Goal: Transaction & Acquisition: Purchase product/service

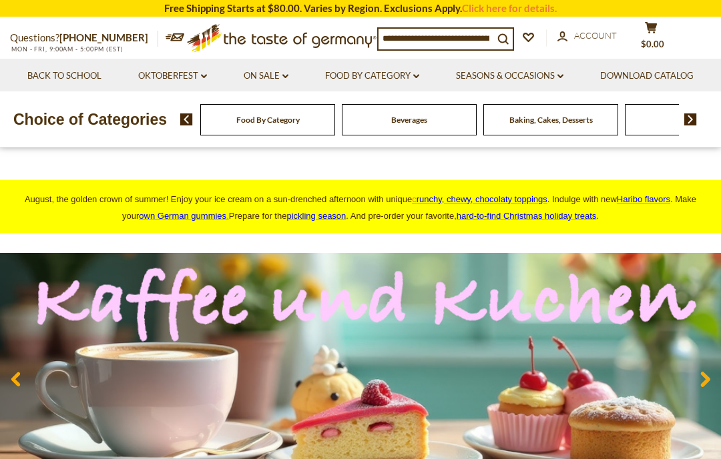
click at [440, 46] on input at bounding box center [435, 38] width 115 height 19
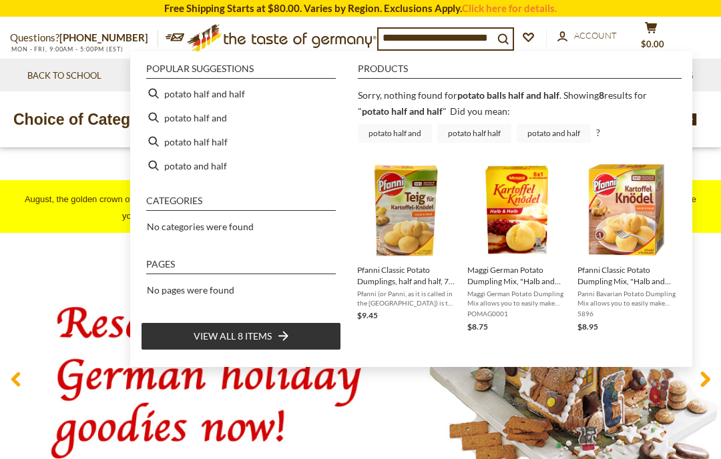
type input "**********"
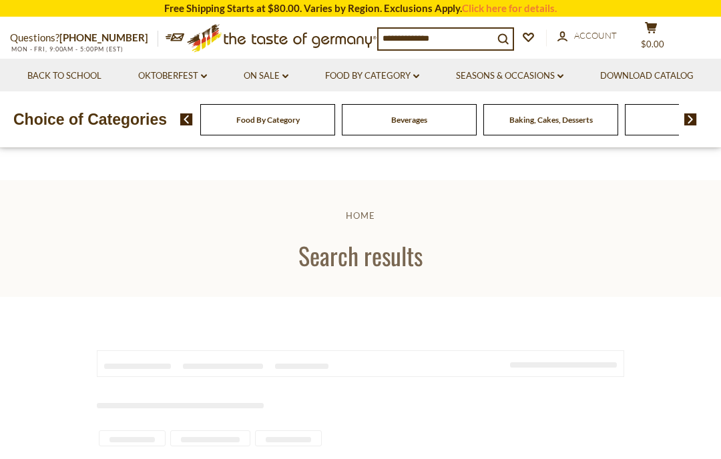
type input "**********"
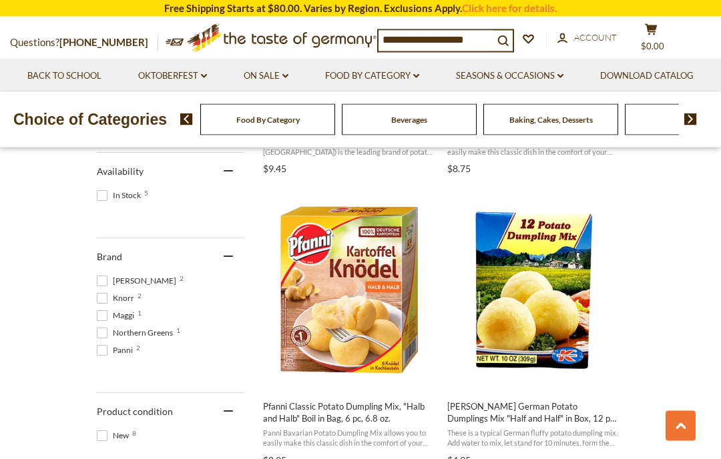
scroll to position [532, 0]
click at [544, 408] on span "[PERSON_NAME] German Potato Dumplings Mix "Half and Half" in Box, 12 pc. 10 oz." at bounding box center [533, 412] width 173 height 24
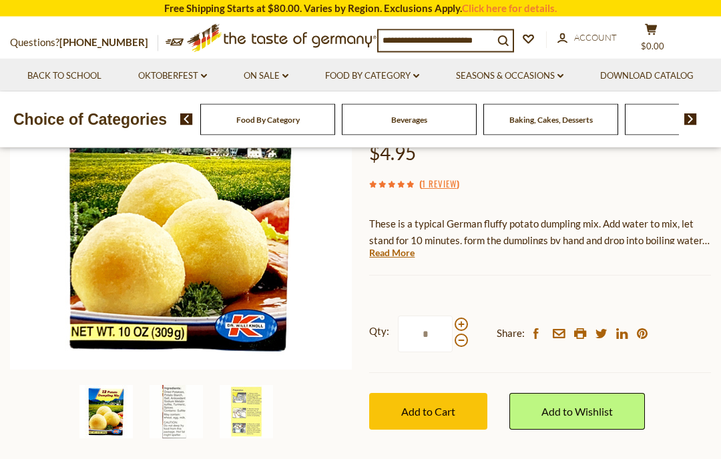
scroll to position [223, 0]
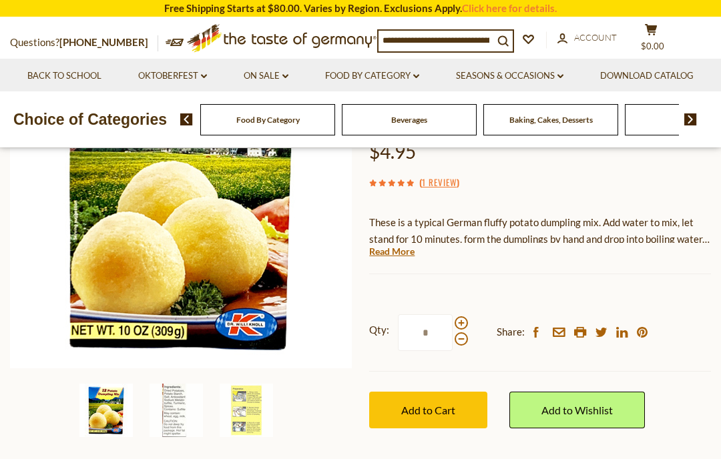
click at [461, 332] on span at bounding box center [460, 338] width 13 height 13
click at [452, 314] on input "*" at bounding box center [425, 332] width 55 height 37
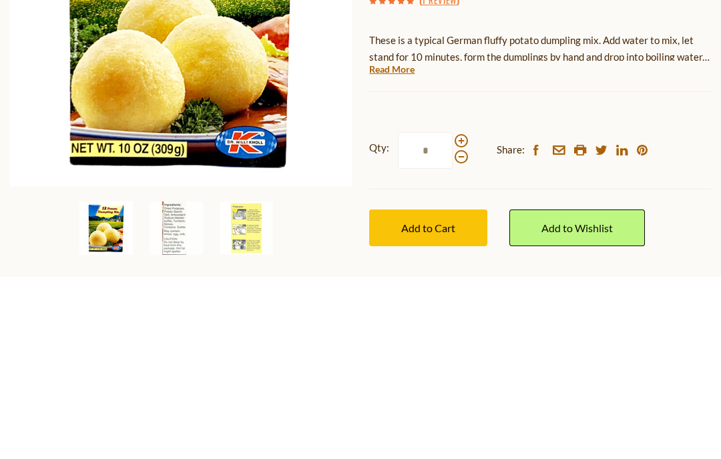
click at [456, 316] on span at bounding box center [460, 322] width 13 height 13
click at [452, 314] on input "*" at bounding box center [425, 332] width 55 height 37
click at [460, 316] on span at bounding box center [460, 322] width 13 height 13
click at [452, 314] on input "*" at bounding box center [425, 332] width 55 height 37
click at [461, 316] on span at bounding box center [460, 322] width 13 height 13
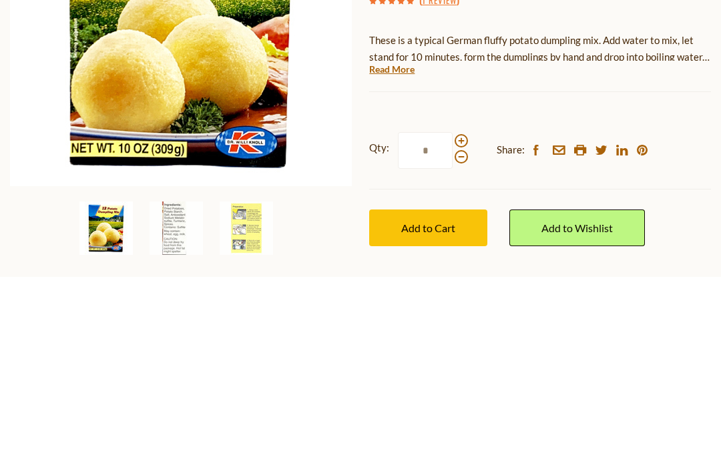
click at [452, 314] on input "*" at bounding box center [425, 332] width 55 height 37
click at [436, 392] on button "Add to Cart" at bounding box center [428, 410] width 118 height 37
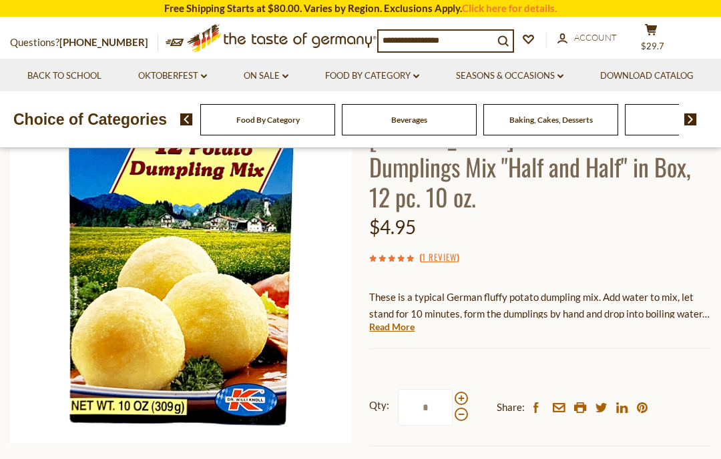
scroll to position [192, 0]
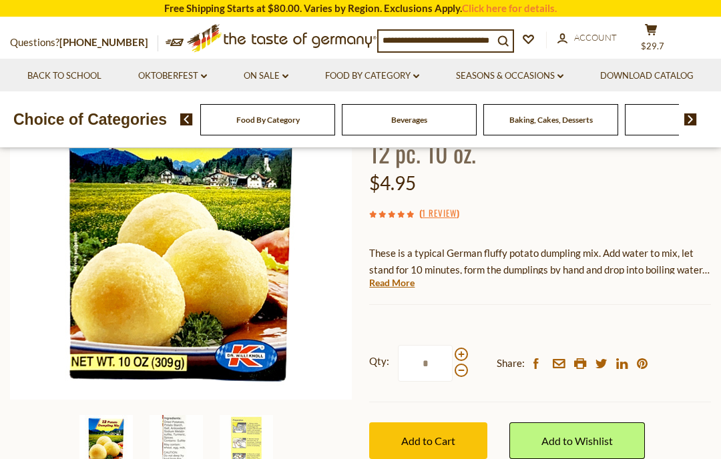
click at [444, 434] on span "Add to Cart" at bounding box center [428, 440] width 54 height 13
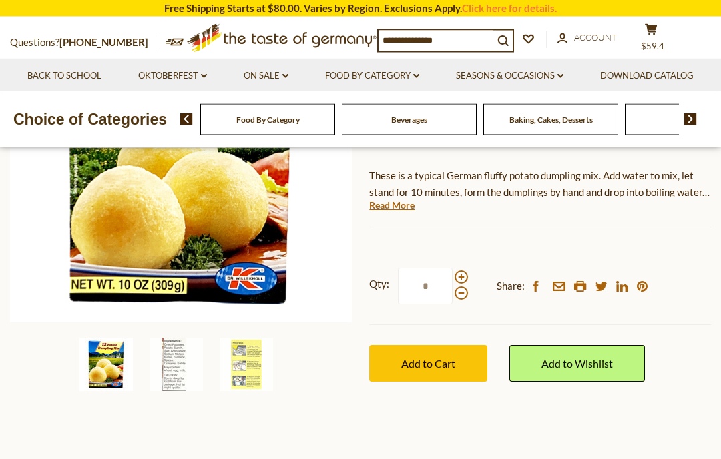
scroll to position [256, 0]
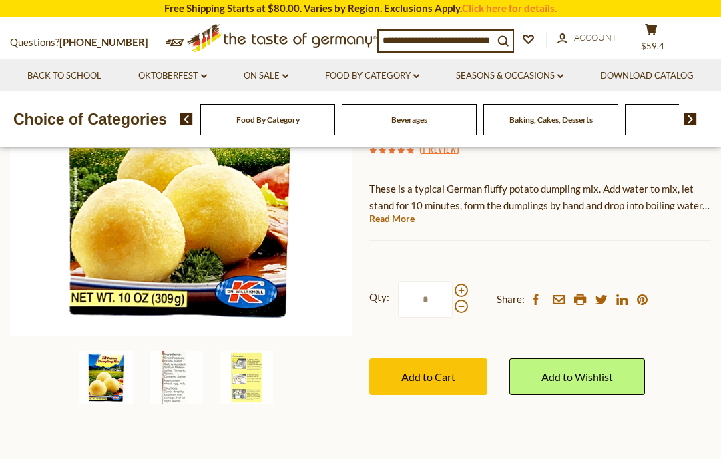
click at [464, 300] on span at bounding box center [460, 306] width 13 height 13
click at [452, 281] on input "*" at bounding box center [425, 299] width 55 height 37
type input "*"
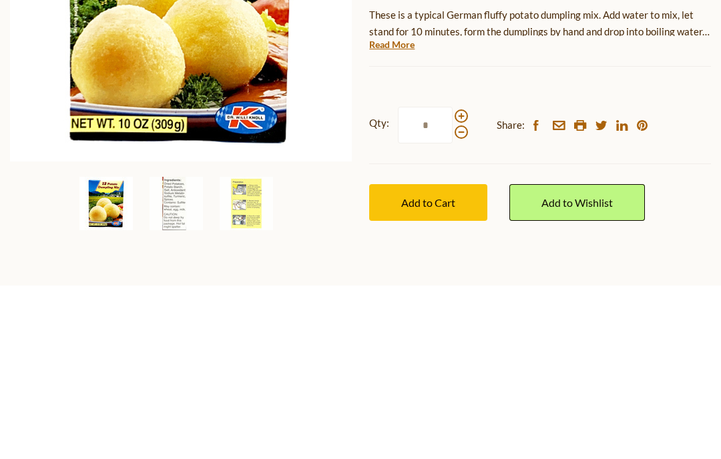
click at [452, 370] on span "Add to Cart" at bounding box center [428, 376] width 54 height 13
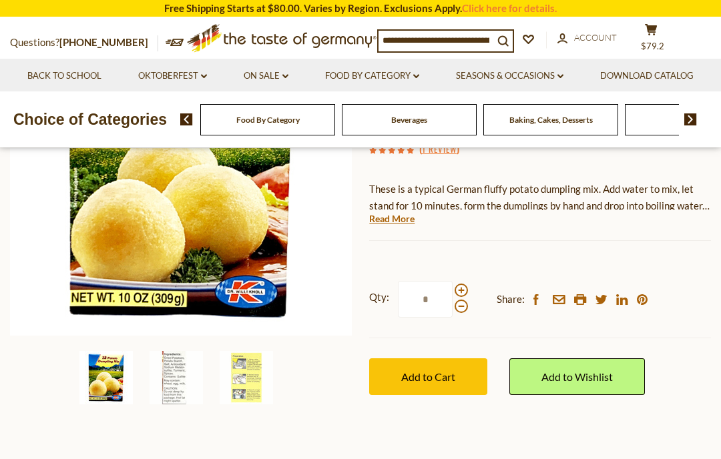
scroll to position [257, 0]
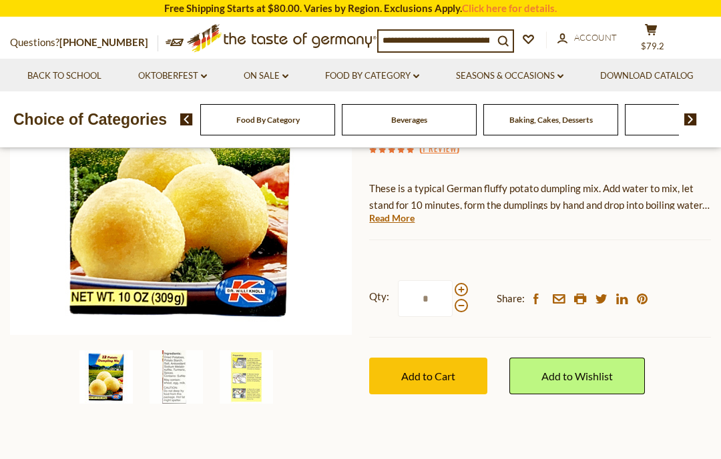
click at [452, 370] on span "Add to Cart" at bounding box center [428, 376] width 54 height 13
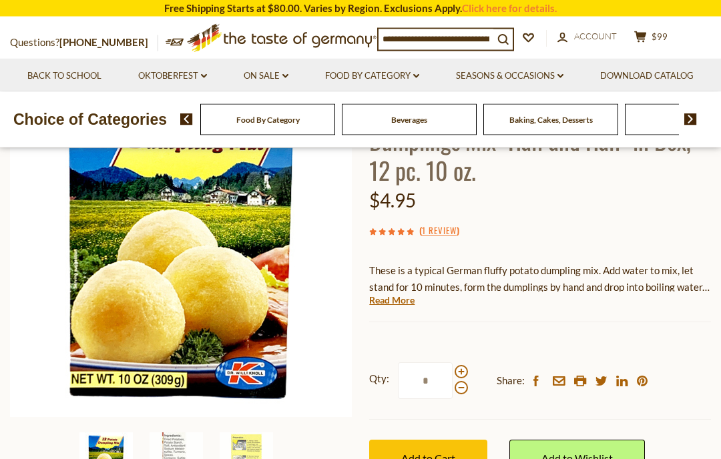
scroll to position [175, 0]
click at [606, 44] on link "account Account" at bounding box center [586, 36] width 59 height 15
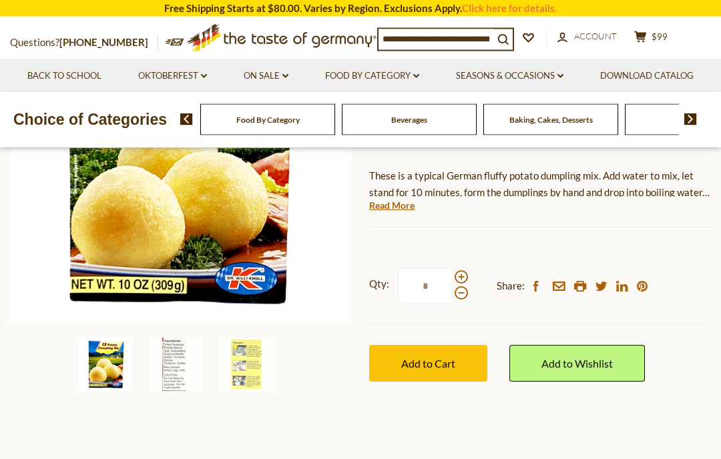
scroll to position [299, 0]
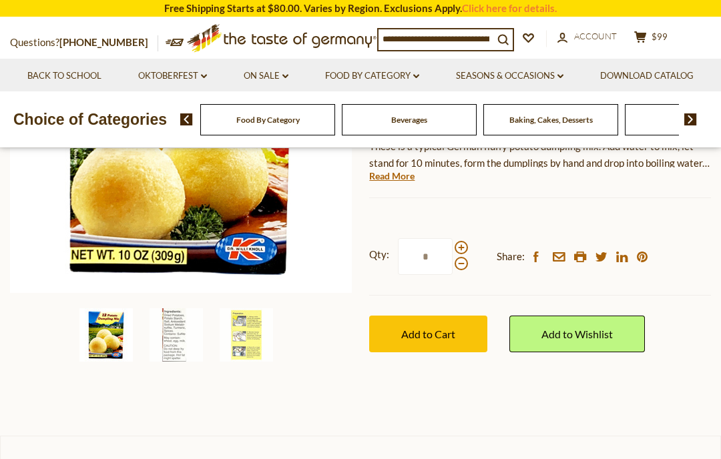
click at [449, 328] on span "Add to Cart" at bounding box center [428, 334] width 54 height 13
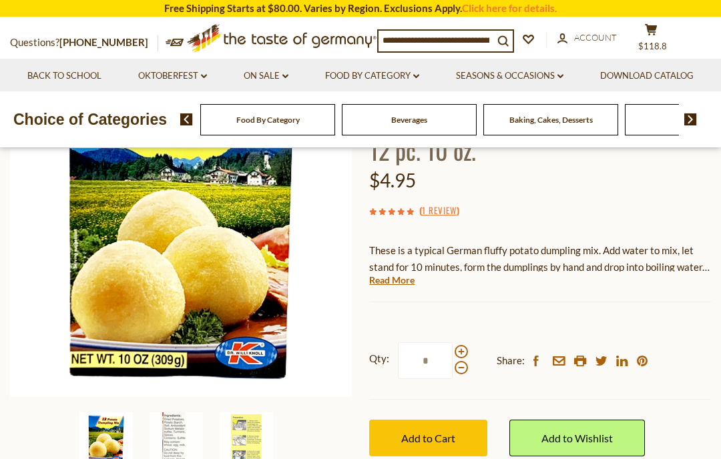
scroll to position [193, 0]
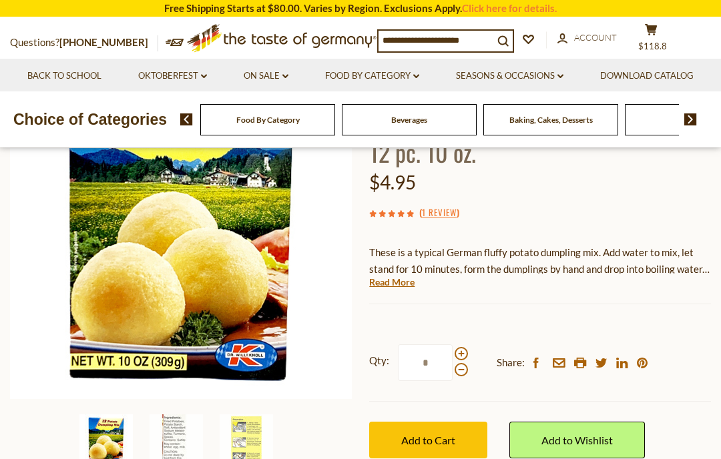
click at [665, 47] on span "$118.8" at bounding box center [652, 46] width 29 height 11
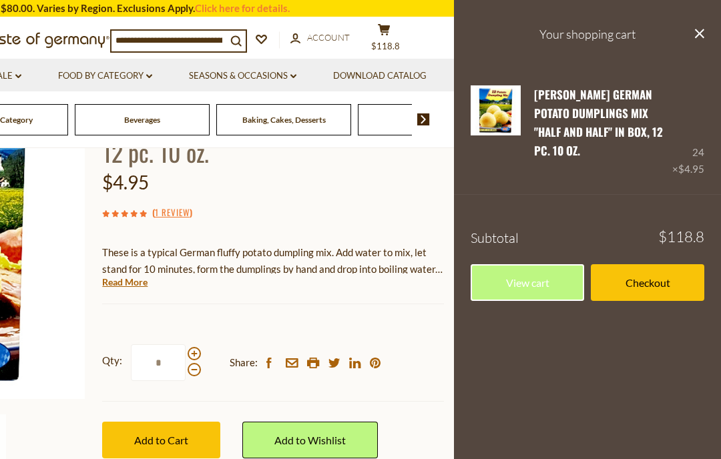
click at [538, 274] on link "View cart" at bounding box center [526, 282] width 113 height 37
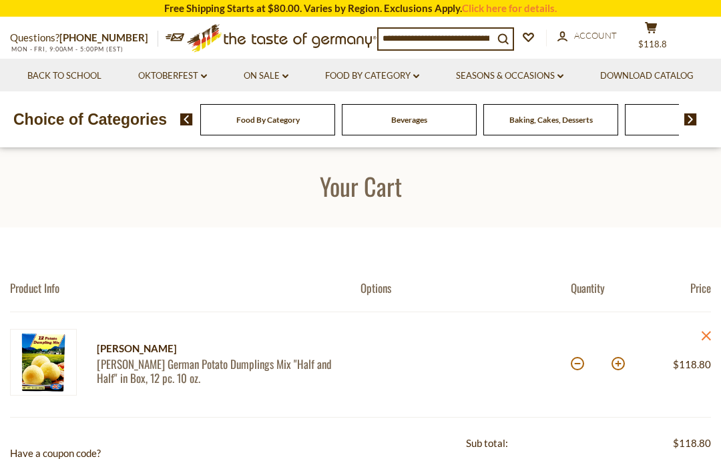
scroll to position [35, 0]
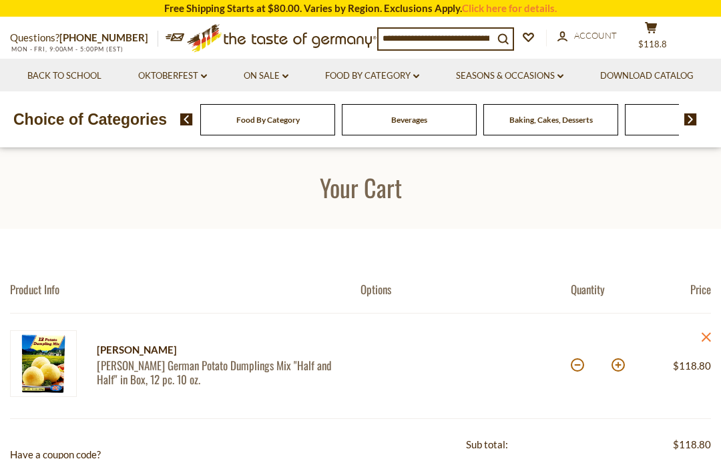
click at [576, 368] on button at bounding box center [576, 364] width 13 height 13
click at [577, 371] on button at bounding box center [576, 364] width 13 height 13
click at [574, 372] on button at bounding box center [576, 364] width 13 height 13
click at [572, 376] on div "**" at bounding box center [597, 366] width 54 height 37
click at [574, 371] on button at bounding box center [576, 364] width 13 height 13
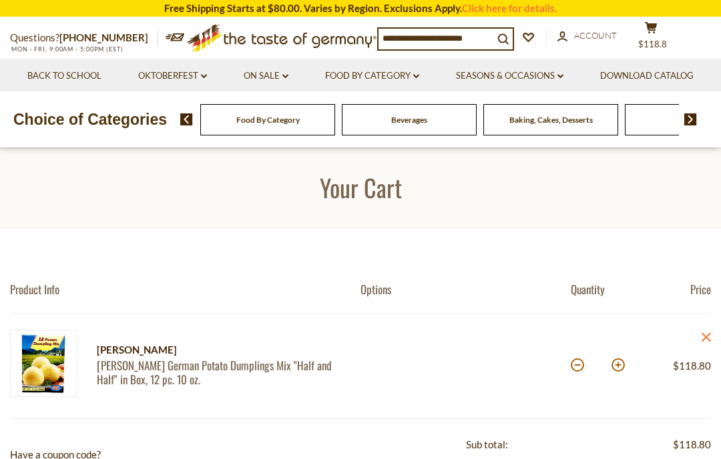
click at [575, 372] on button at bounding box center [576, 364] width 13 height 13
type input "**"
click at [574, 376] on div "**" at bounding box center [597, 366] width 54 height 37
click at [575, 374] on div "**" at bounding box center [597, 366] width 54 height 37
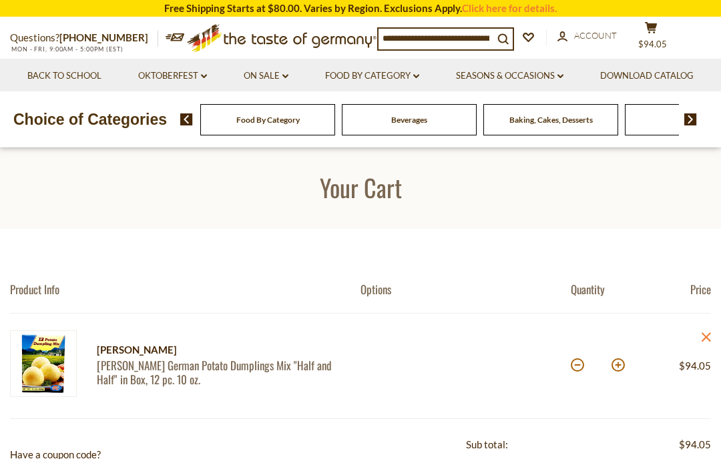
click at [578, 370] on button at bounding box center [576, 364] width 13 height 13
type input "**"
click at [575, 374] on div "**" at bounding box center [597, 366] width 54 height 37
click at [580, 370] on button at bounding box center [576, 364] width 13 height 13
type input "**"
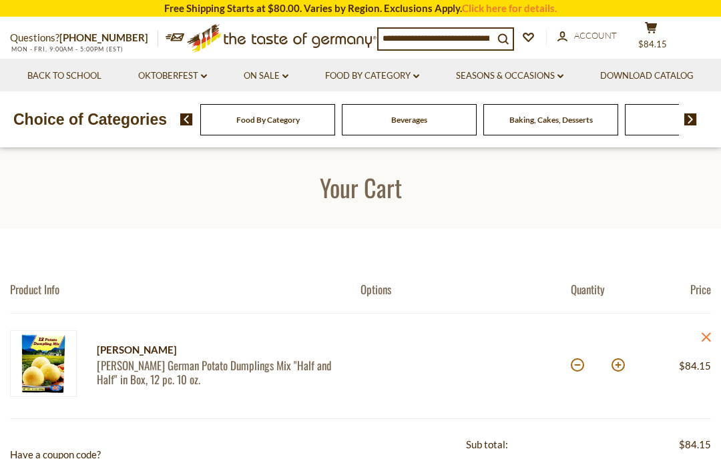
click at [580, 372] on button at bounding box center [576, 364] width 13 height 13
click at [579, 372] on button at bounding box center [576, 364] width 13 height 13
click at [578, 370] on button at bounding box center [576, 364] width 13 height 13
click at [576, 372] on button at bounding box center [576, 364] width 13 height 13
click at [579, 371] on button at bounding box center [576, 364] width 13 height 13
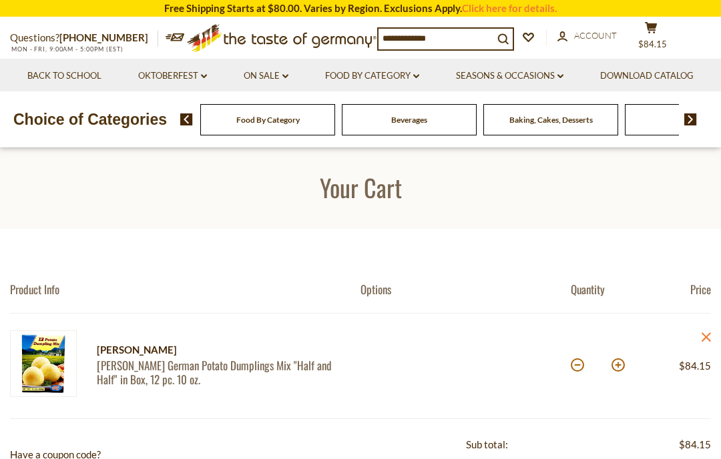
click at [579, 370] on button at bounding box center [576, 364] width 13 height 13
click at [581, 370] on button at bounding box center [576, 364] width 13 height 13
click at [579, 370] on button at bounding box center [576, 364] width 13 height 13
type input "*"
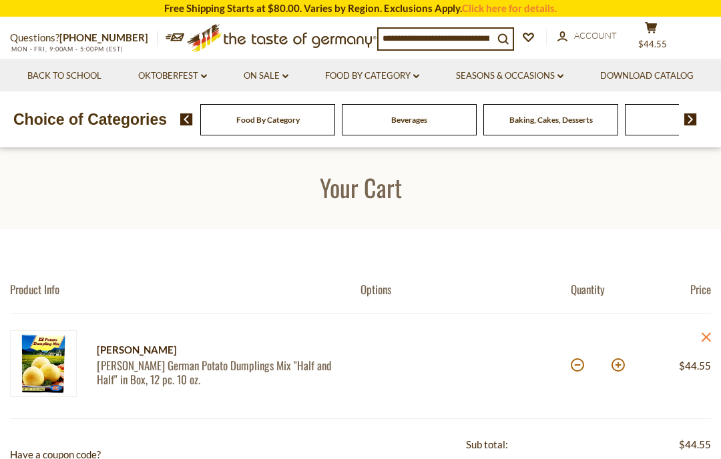
click at [580, 371] on button at bounding box center [576, 364] width 13 height 13
type input "*"
click at [578, 372] on button at bounding box center [576, 364] width 13 height 13
type input "*"
click at [582, 367] on button at bounding box center [576, 364] width 13 height 13
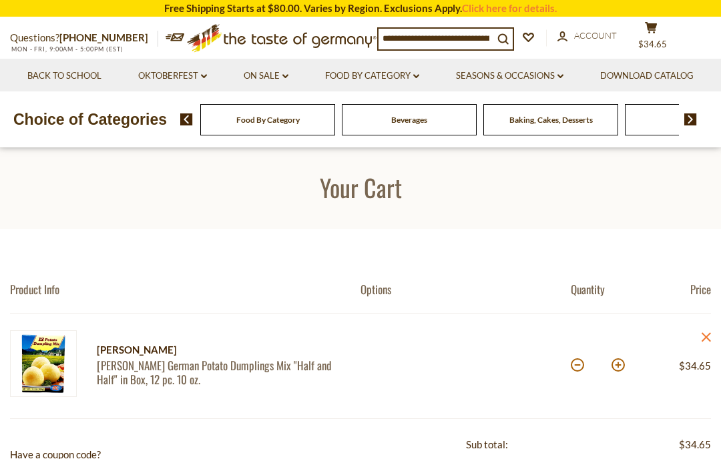
type input "*"
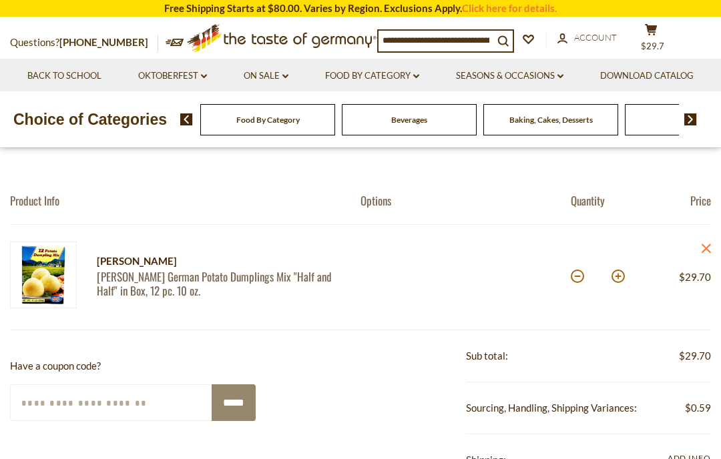
scroll to position [123, 0]
click at [583, 280] on button at bounding box center [576, 276] width 13 height 13
type input "*"
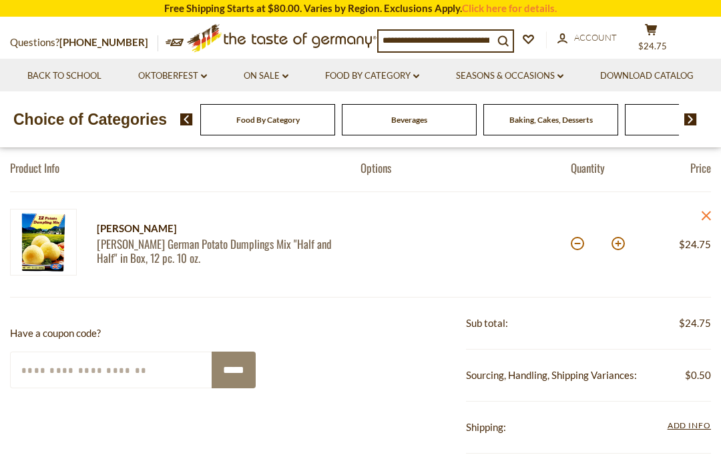
scroll to position [155, 0]
